Goal: Information Seeking & Learning: Learn about a topic

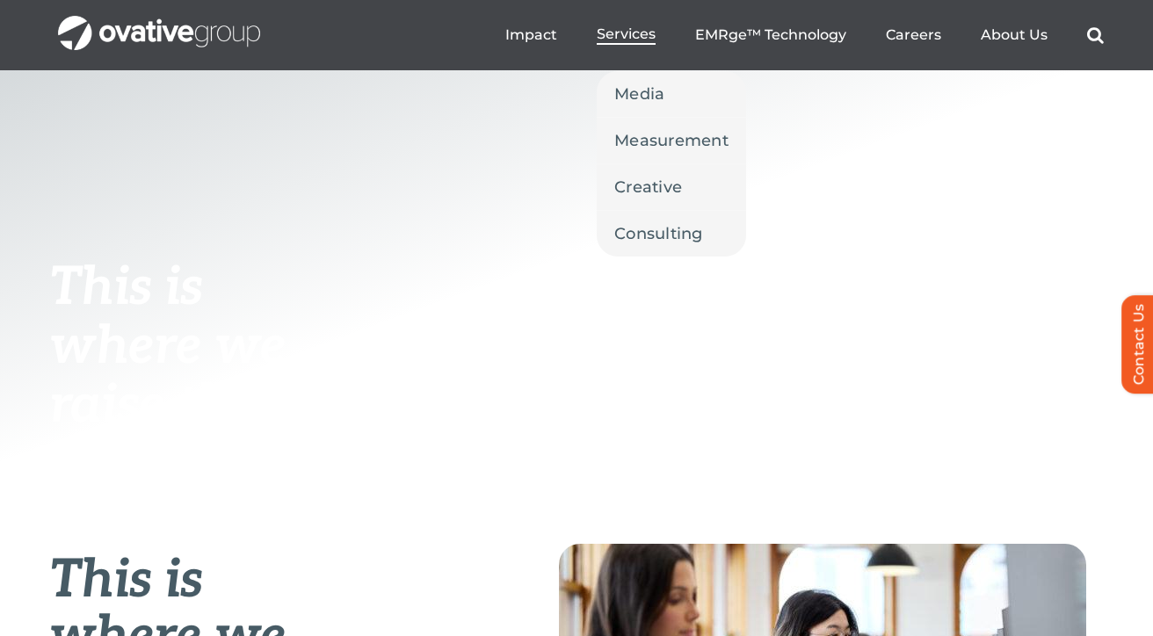
click at [622, 34] on span "Services" at bounding box center [626, 34] width 59 height 18
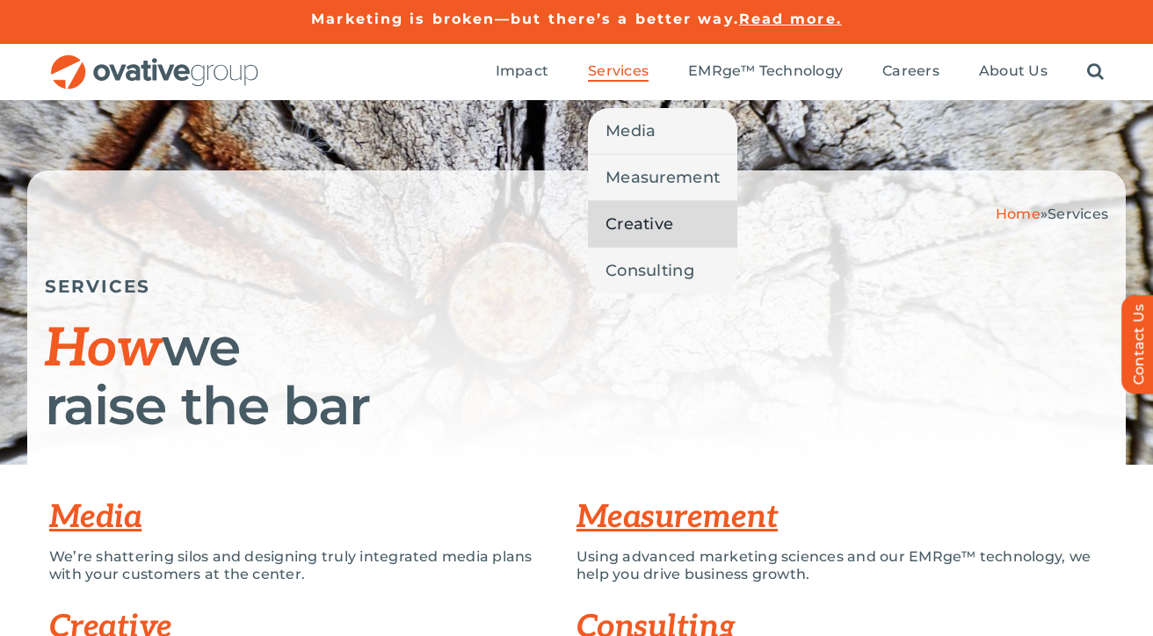
click at [625, 226] on span "Creative" at bounding box center [640, 224] width 68 height 25
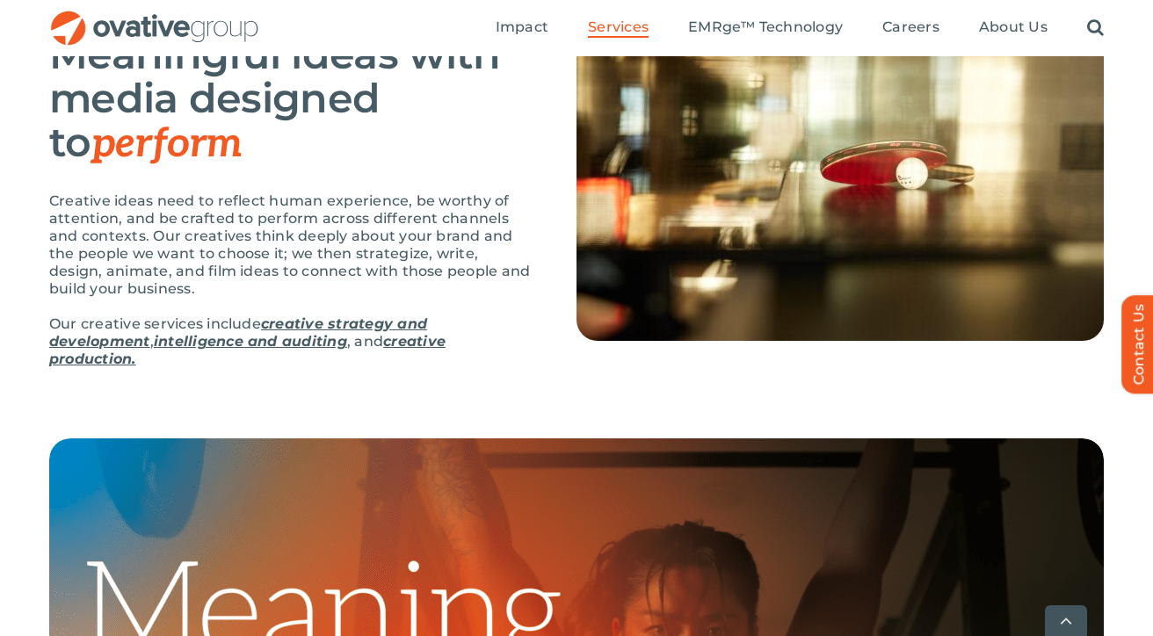
click at [425, 342] on link "creative production." at bounding box center [247, 350] width 396 height 34
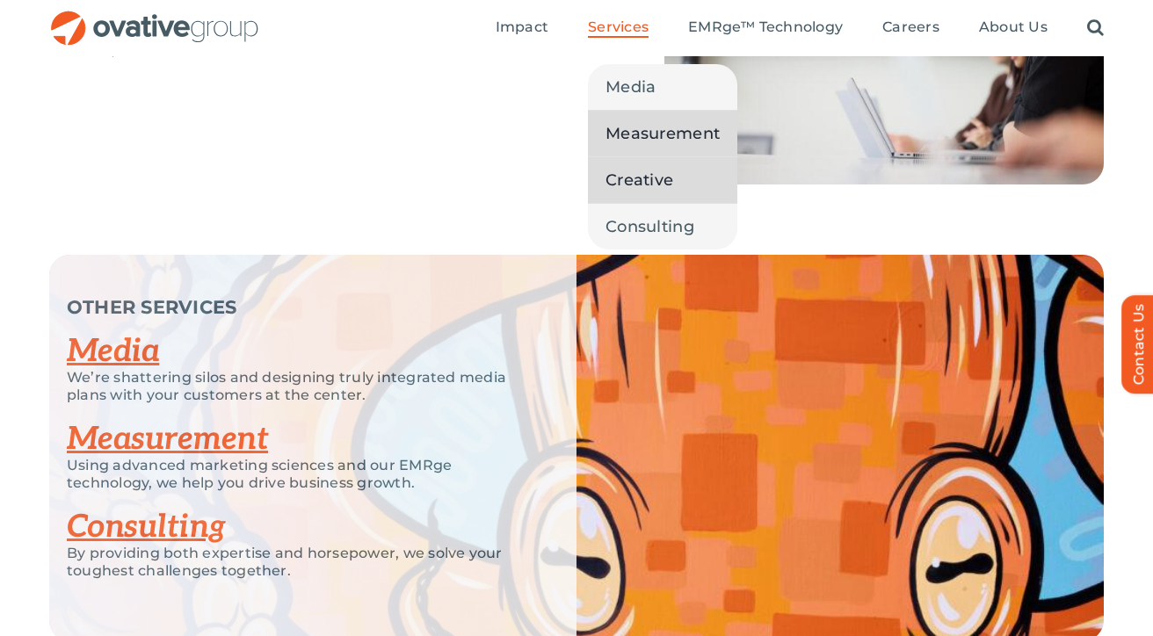
scroll to position [2500, 0]
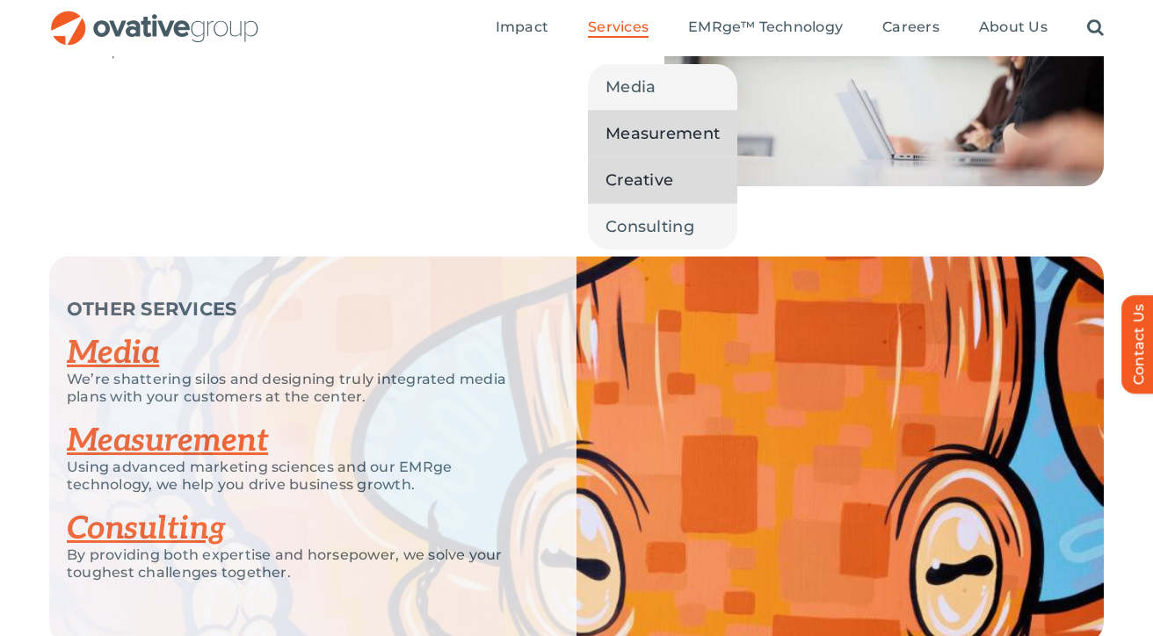
click at [644, 149] on link "Measurement" at bounding box center [662, 134] width 149 height 46
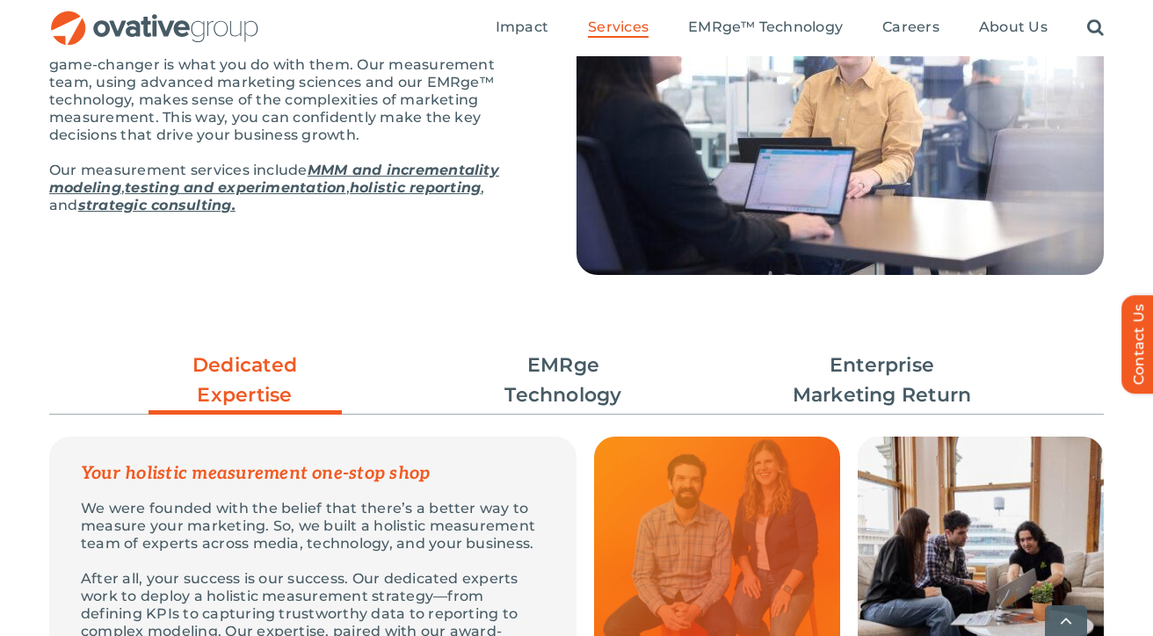
scroll to position [497, 0]
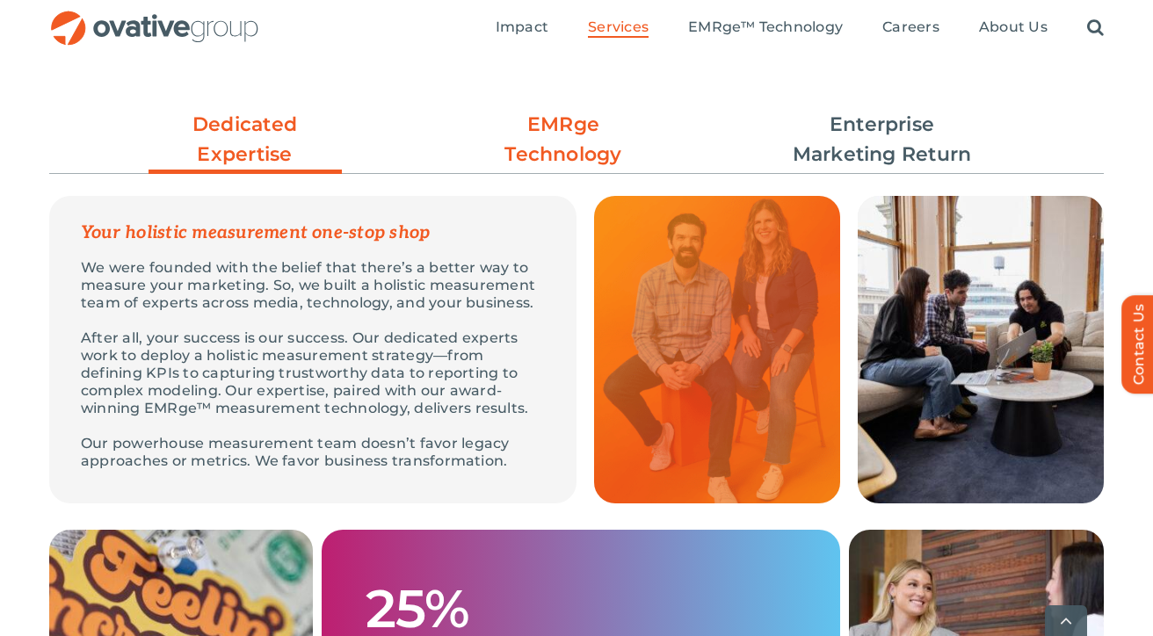
click at [555, 122] on link "EMRge Technology" at bounding box center [563, 140] width 193 height 60
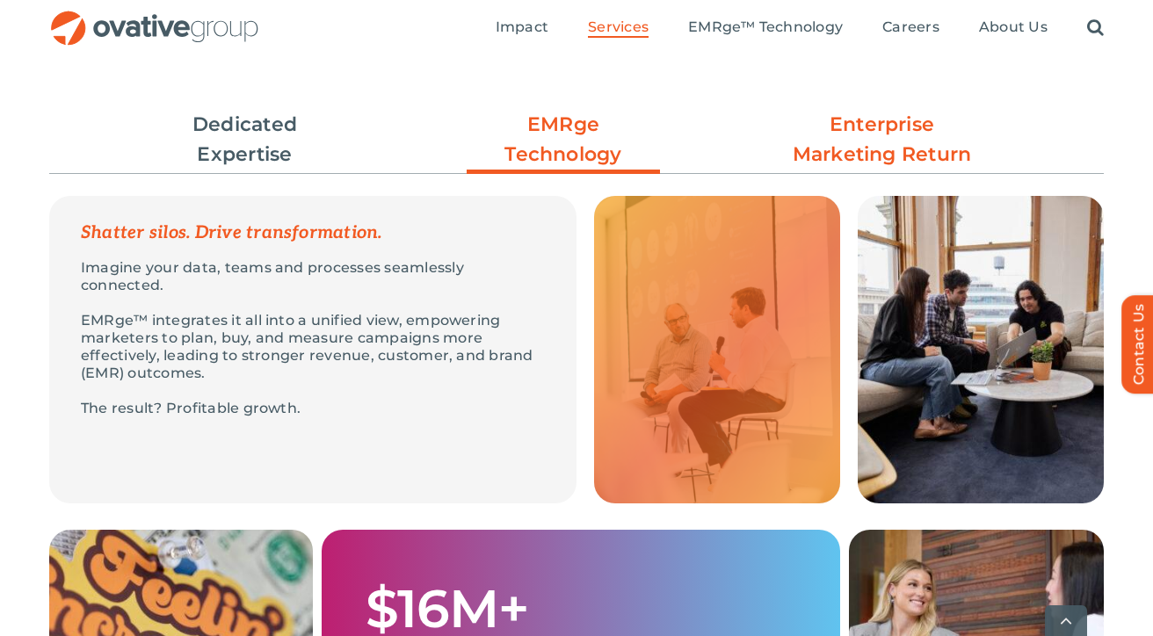
click at [901, 161] on link "Enterprise Marketing Return" at bounding box center [882, 140] width 193 height 60
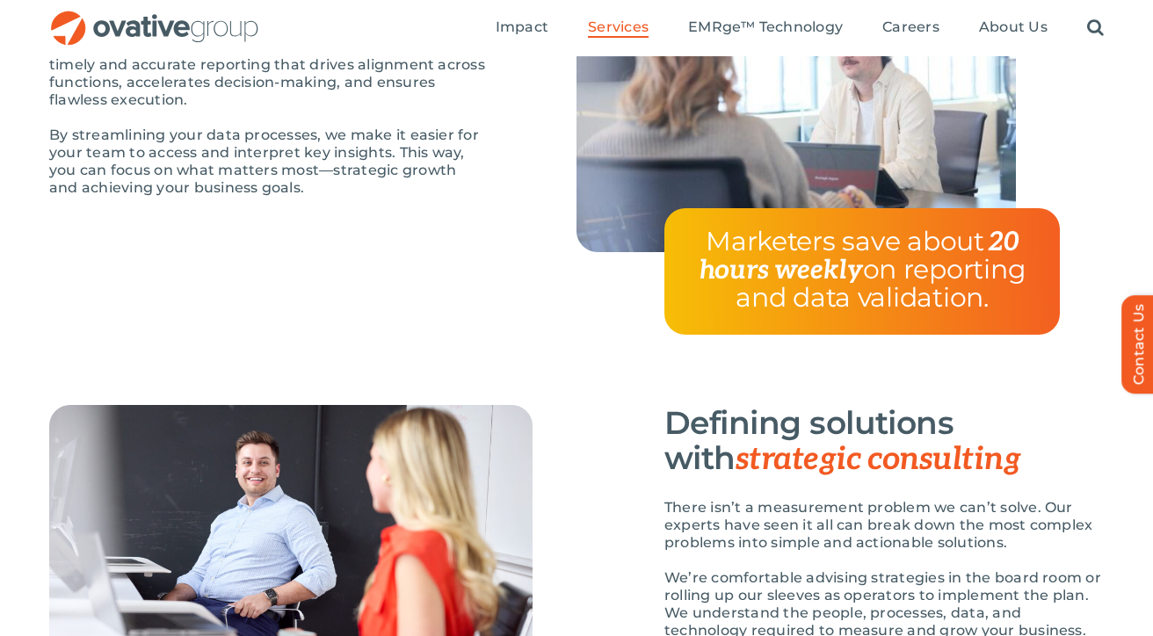
scroll to position [2607, 0]
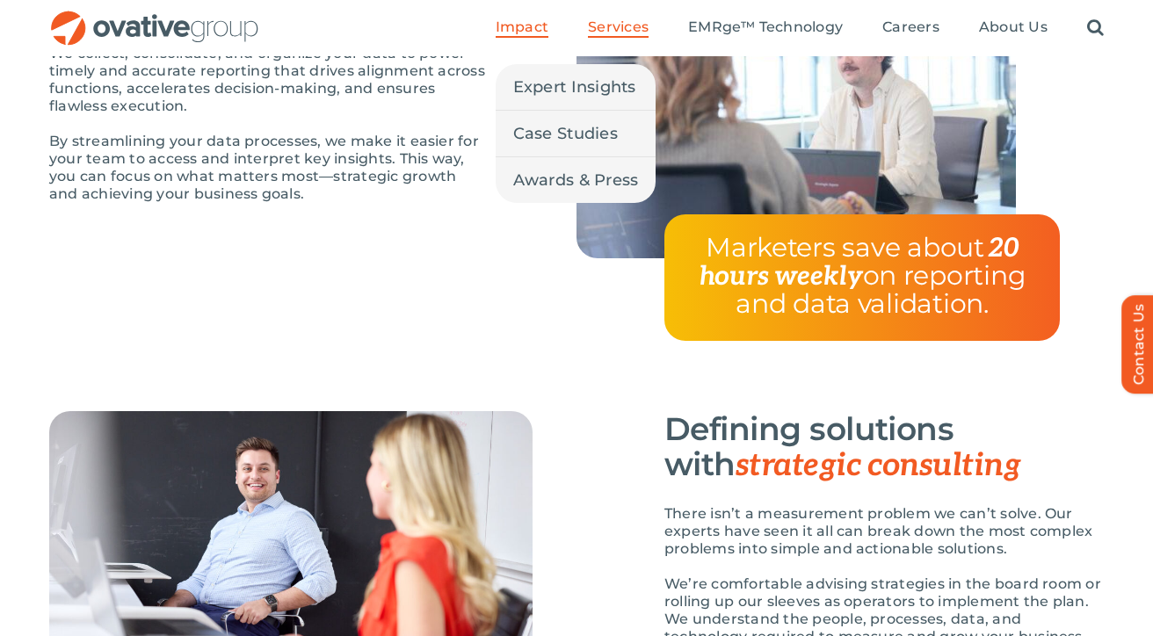
click at [533, 34] on span "Impact" at bounding box center [522, 27] width 53 height 18
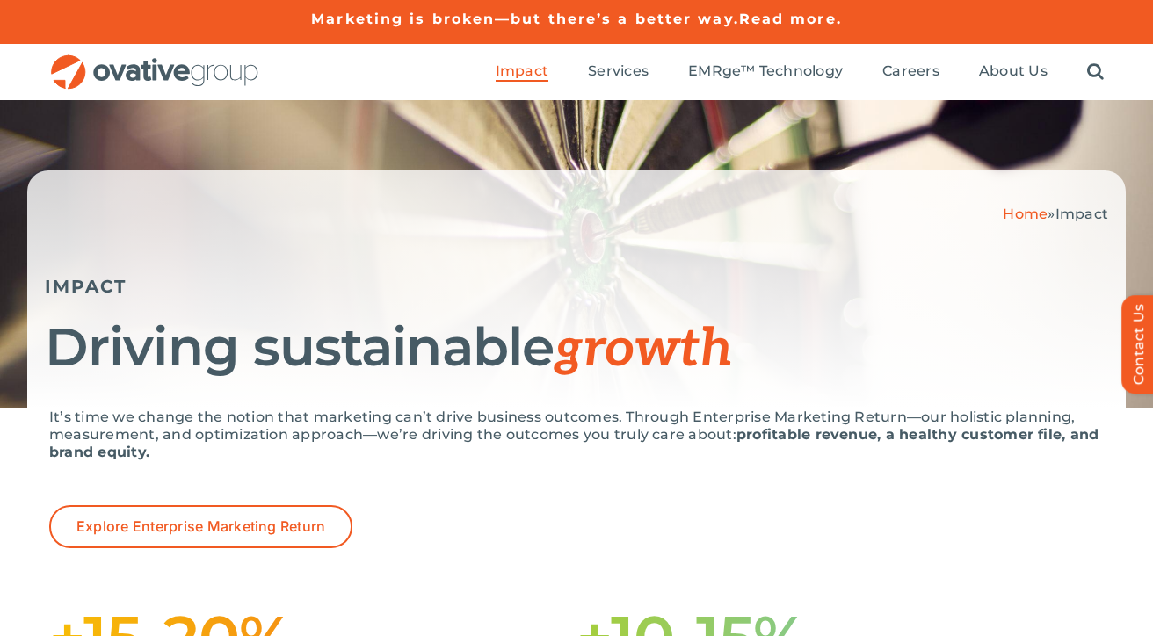
click at [196, 91] on div "Search for: * Toggle Navigation Impact Expert Insights Case Studies Awards & Pr…" at bounding box center [576, 72] width 1055 height 56
click at [191, 78] on img "OG_Full_horizontal_RGB" at bounding box center [154, 73] width 211 height 36
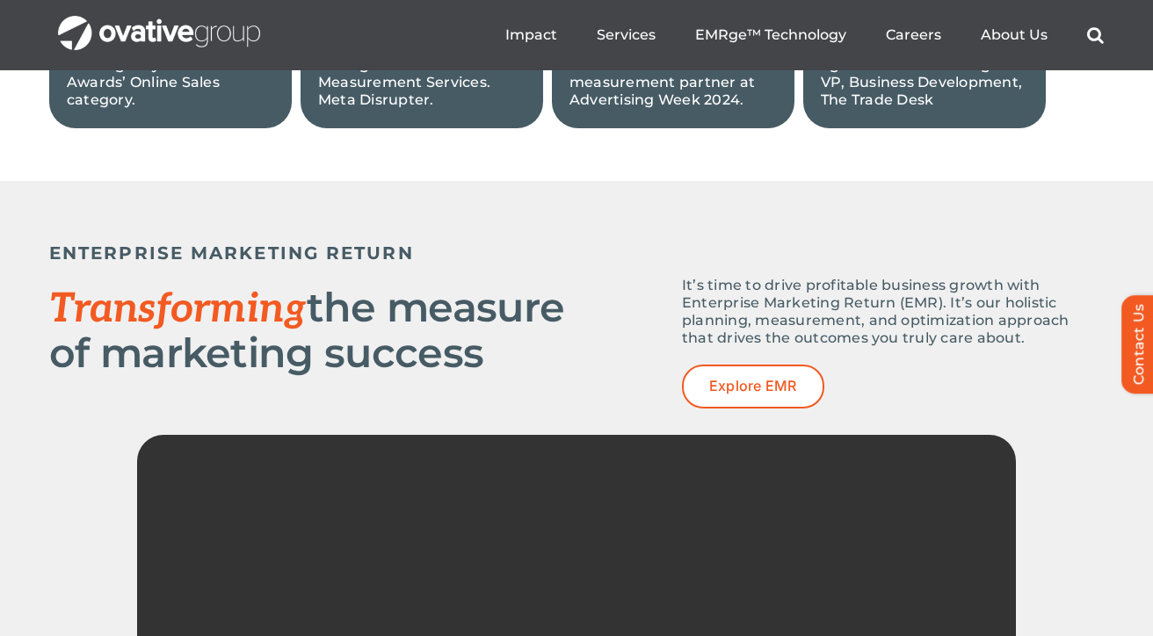
scroll to position [2206, 0]
